Goal: Check status: Check status

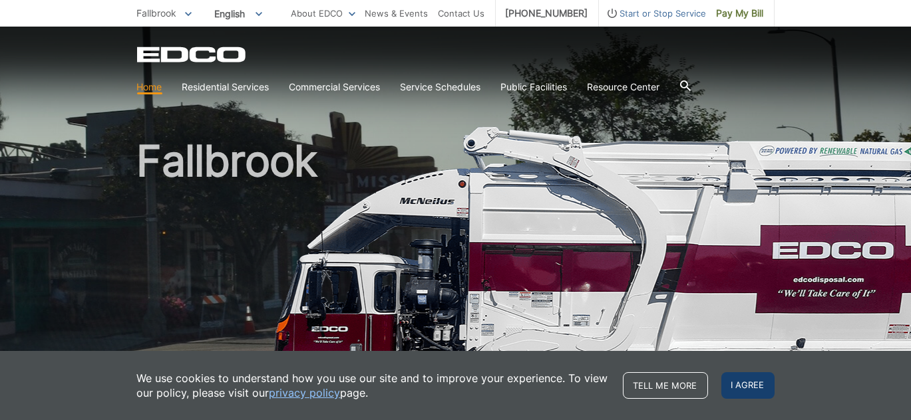
click at [755, 385] on span "I agree" at bounding box center [747, 386] width 53 height 27
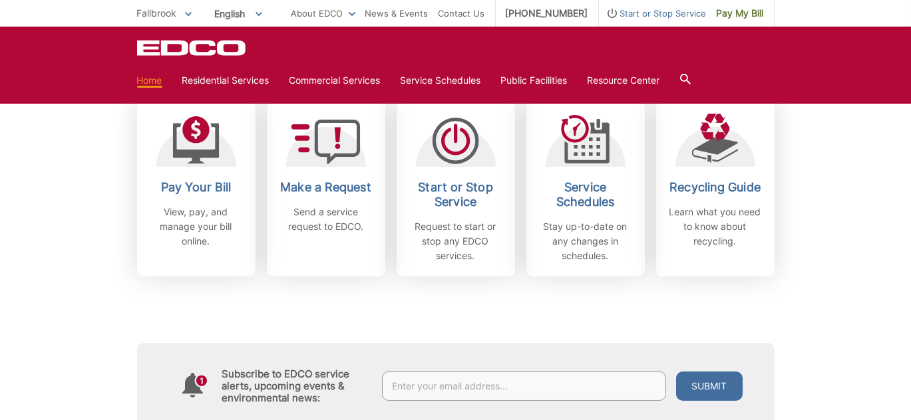
scroll to position [399, 0]
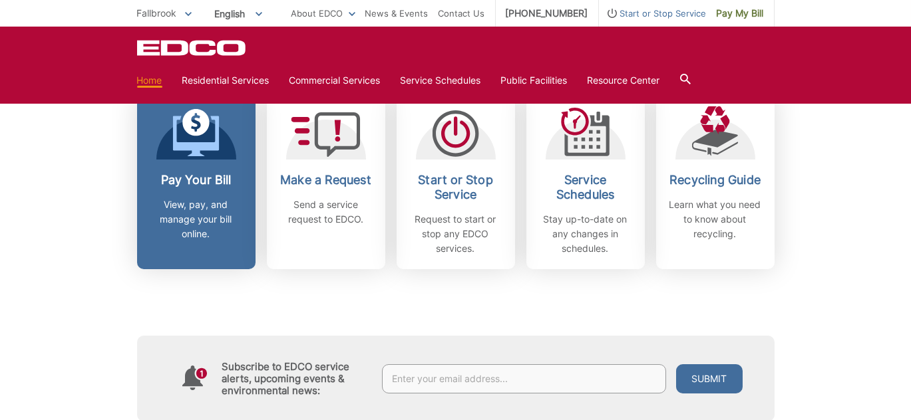
click at [198, 169] on link "Pay Your Bill View, pay, and manage your bill online." at bounding box center [196, 181] width 118 height 176
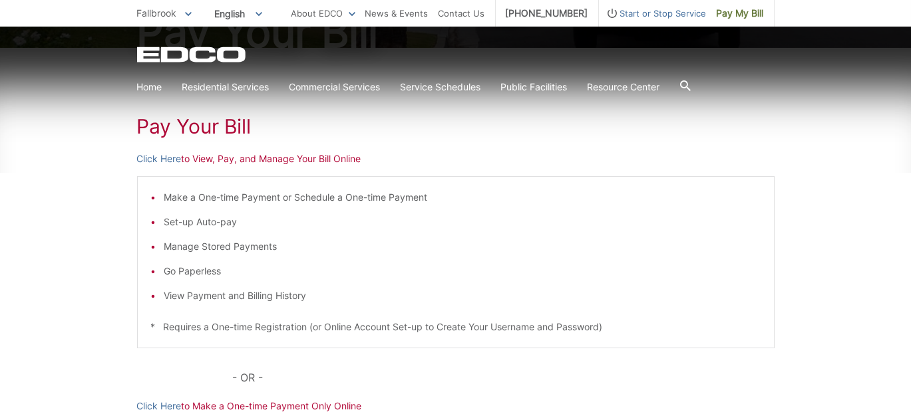
scroll to position [200, 0]
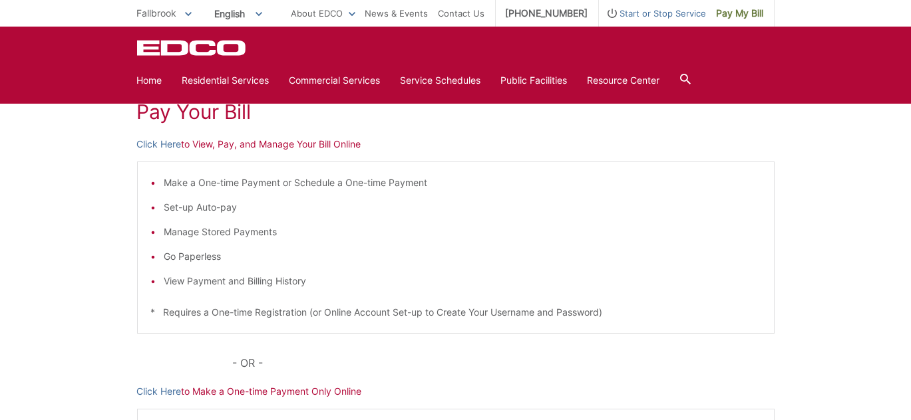
click at [211, 279] on li "View Payment and Billing History" at bounding box center [462, 281] width 596 height 15
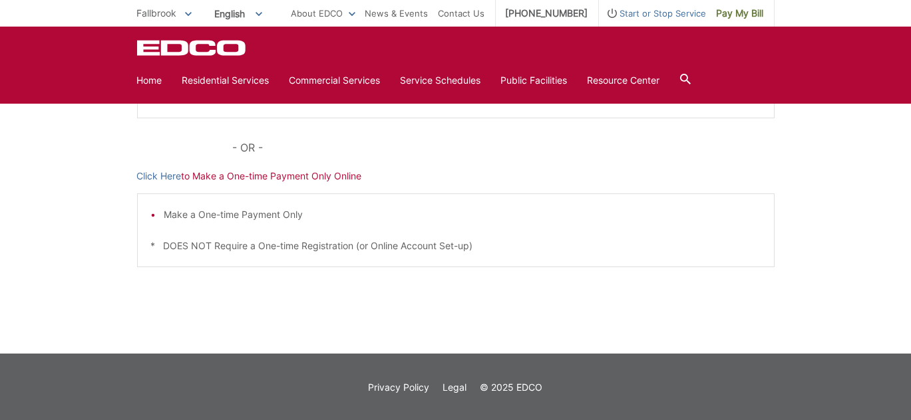
scroll to position [216, 0]
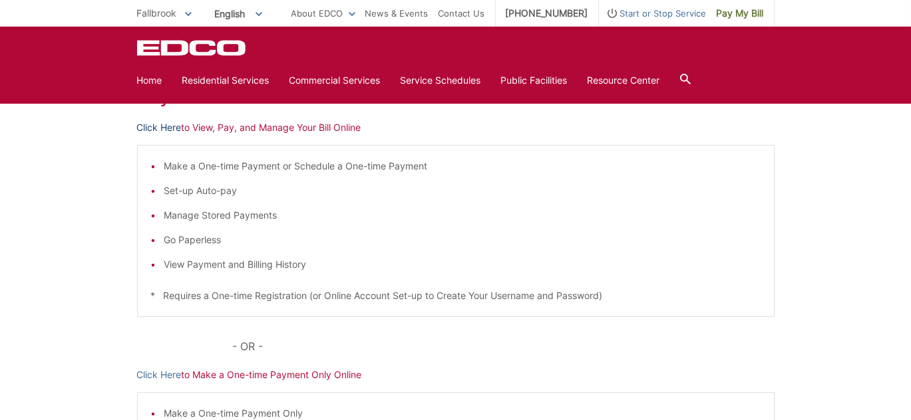
click at [160, 129] on link "Click Here" at bounding box center [159, 127] width 45 height 15
